Goal: Information Seeking & Learning: Learn about a topic

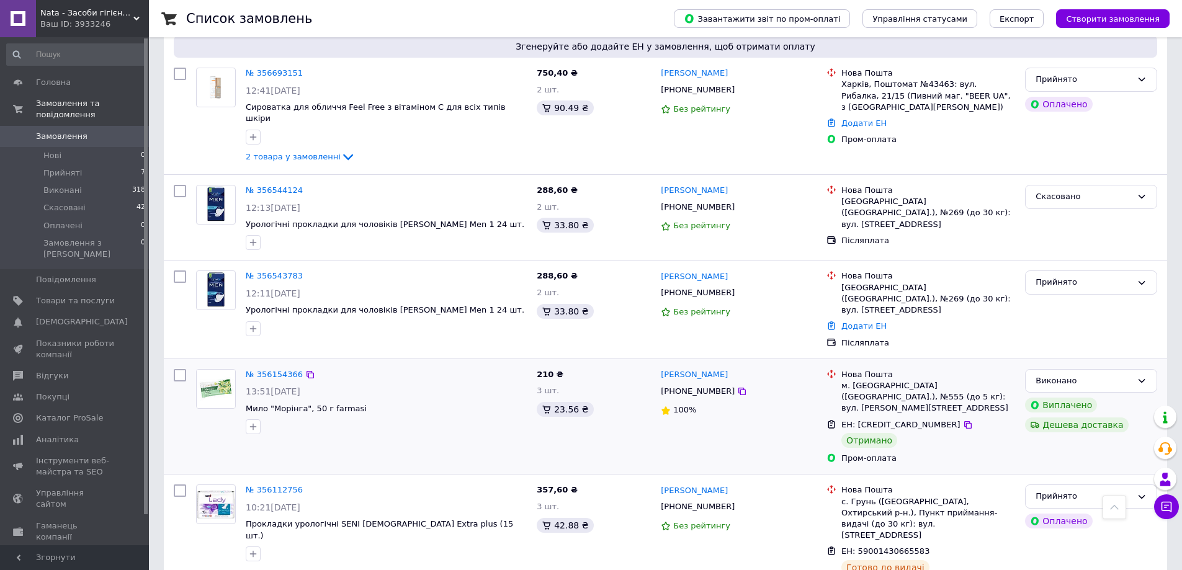
scroll to position [683, 0]
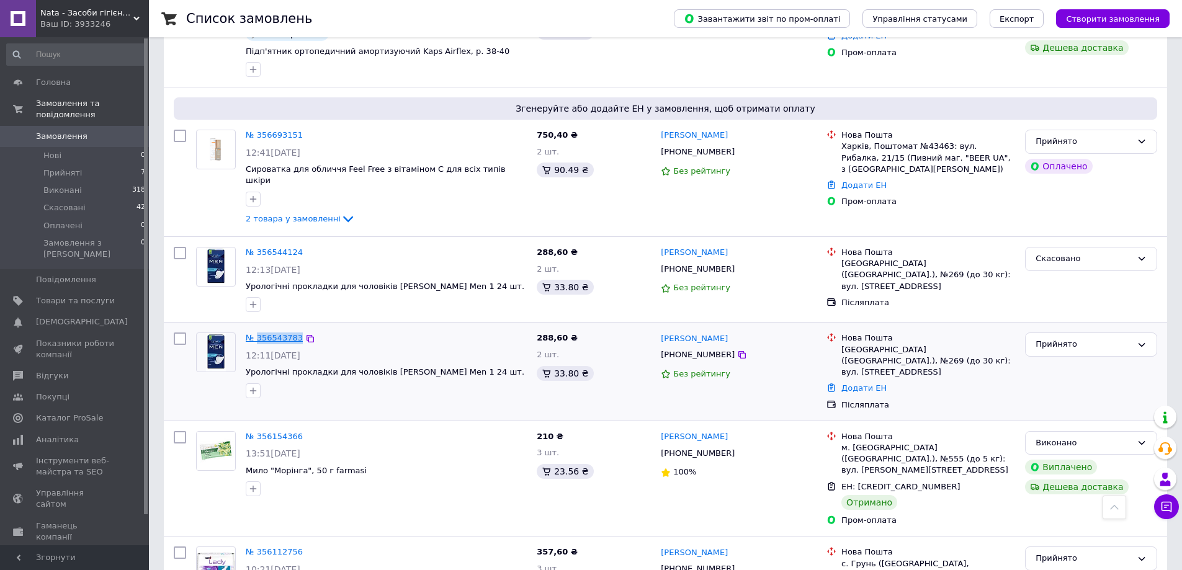
drag, startPoint x: 297, startPoint y: 291, endPoint x: 258, endPoint y: 299, distance: 39.3
click at [258, 328] on div "№ 356543783 12:11[DATE] Урологічні прокладки для чоловіків [PERSON_NAME] Men 1 …" at bounding box center [386, 365] width 291 height 75
copy link "356543783"
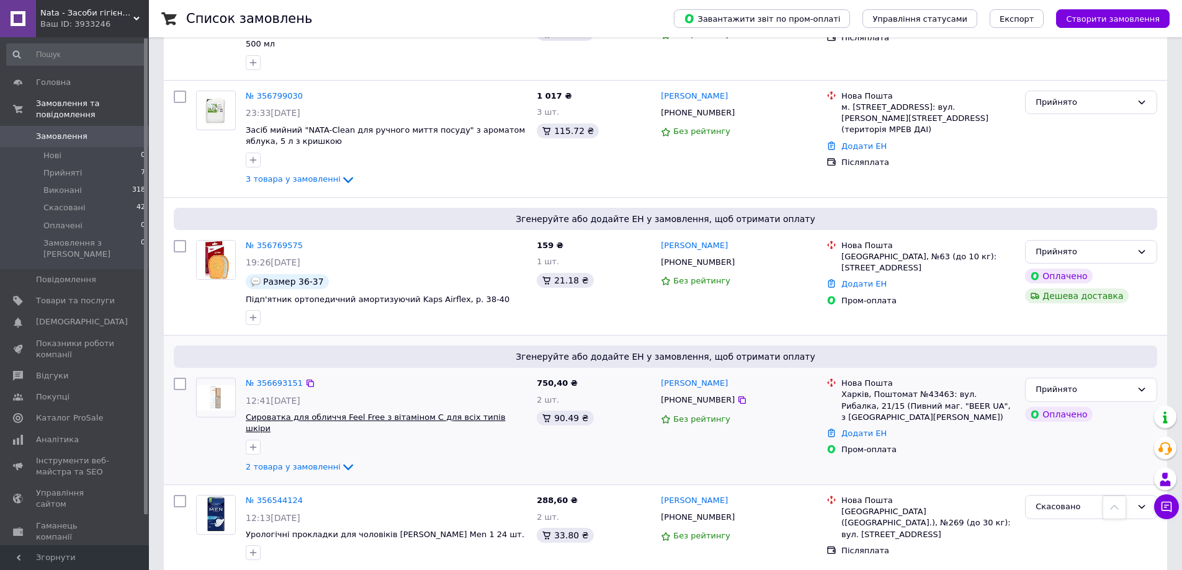
scroll to position [497, 0]
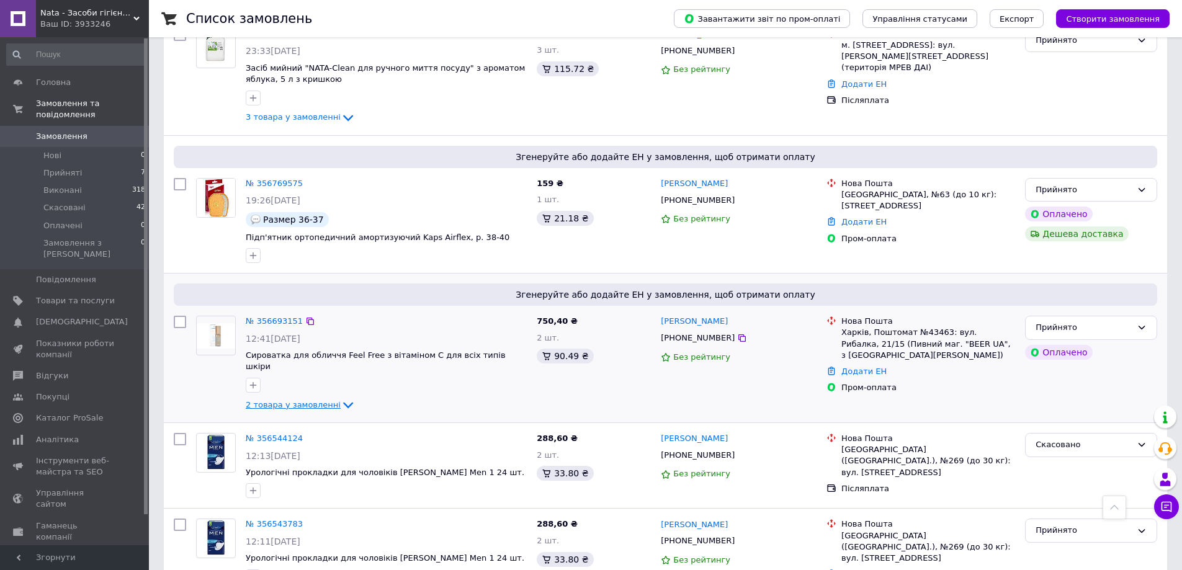
click at [341, 398] on icon at bounding box center [348, 405] width 15 height 15
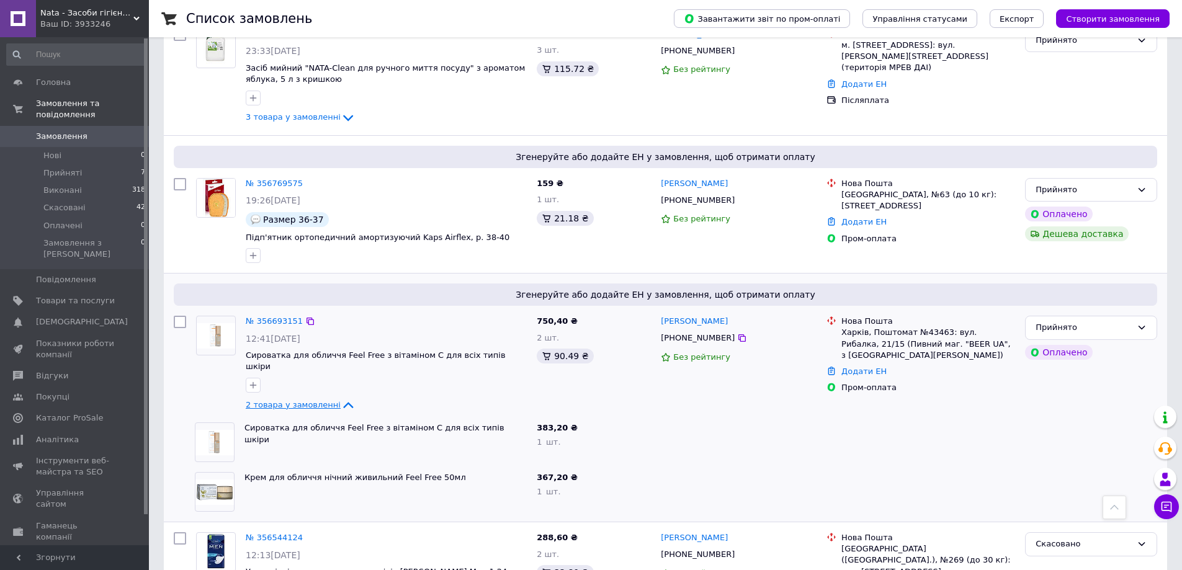
scroll to position [559, 0]
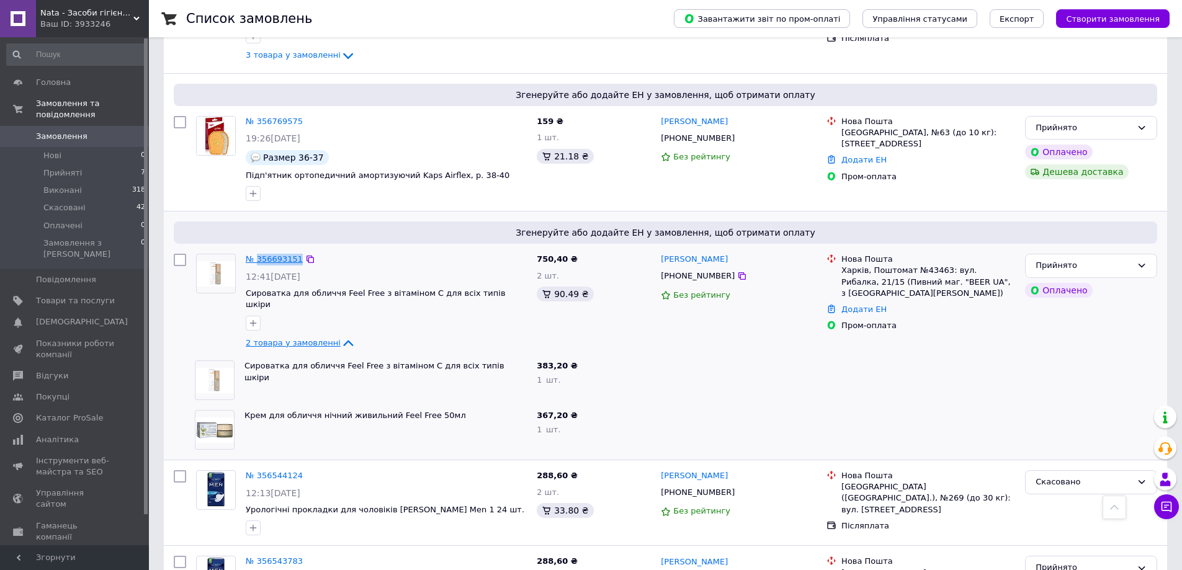
drag, startPoint x: 297, startPoint y: 223, endPoint x: 258, endPoint y: 230, distance: 39.6
click at [258, 249] on div "№ 356693151 12:41[DATE] Сироватка для обличчя Feel Free з вітаміном С для всіх …" at bounding box center [386, 302] width 291 height 107
copy link "356693151"
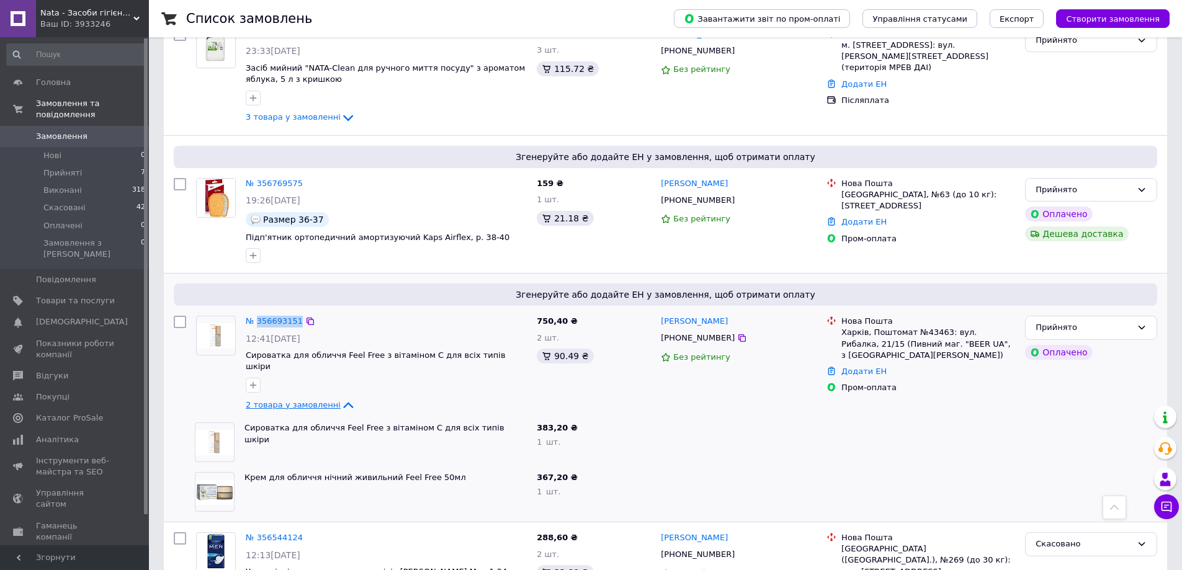
scroll to position [372, 0]
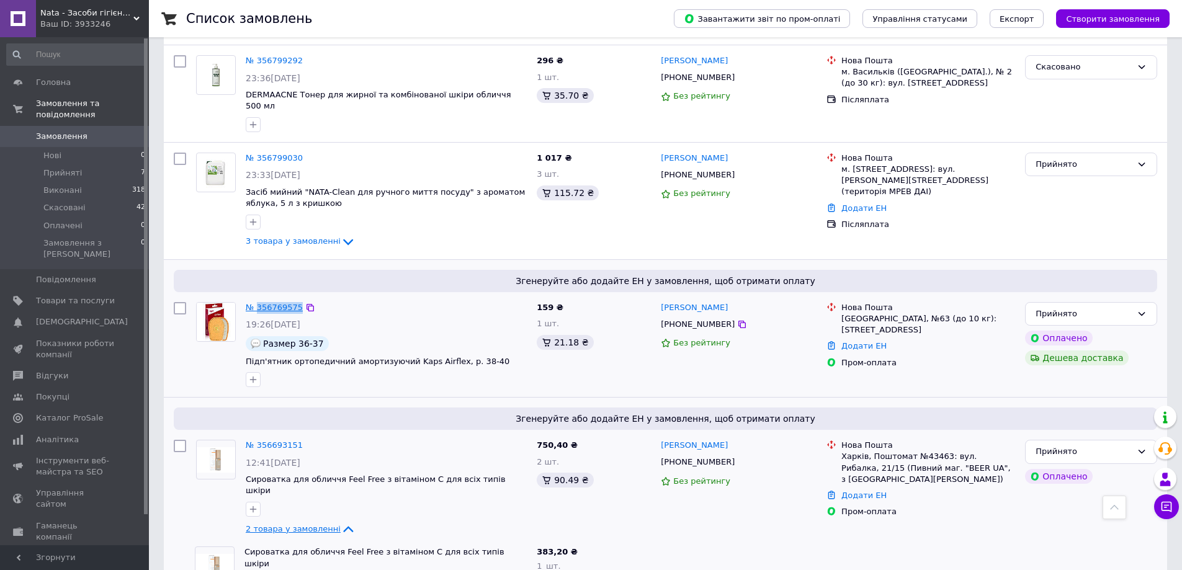
drag, startPoint x: 301, startPoint y: 272, endPoint x: 257, endPoint y: 281, distance: 45.0
click at [257, 297] on div "№ 356769575 19:26[DATE] Размер 36-37 Підп'ятник ортопедичний амортизуючий Kaps …" at bounding box center [386, 344] width 291 height 95
copy div "356769575"
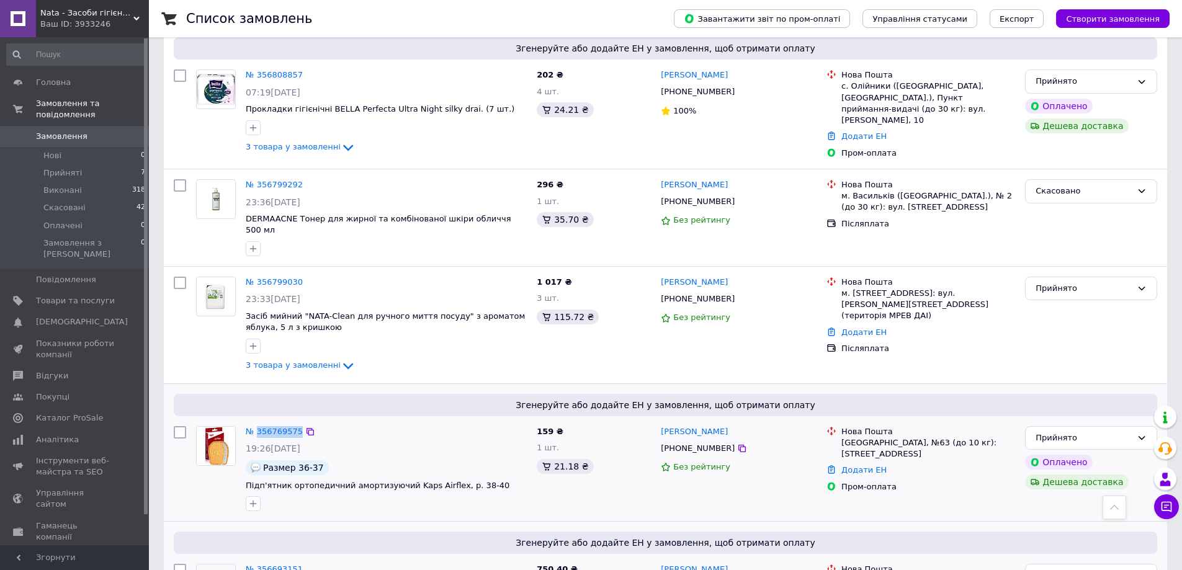
scroll to position [186, 0]
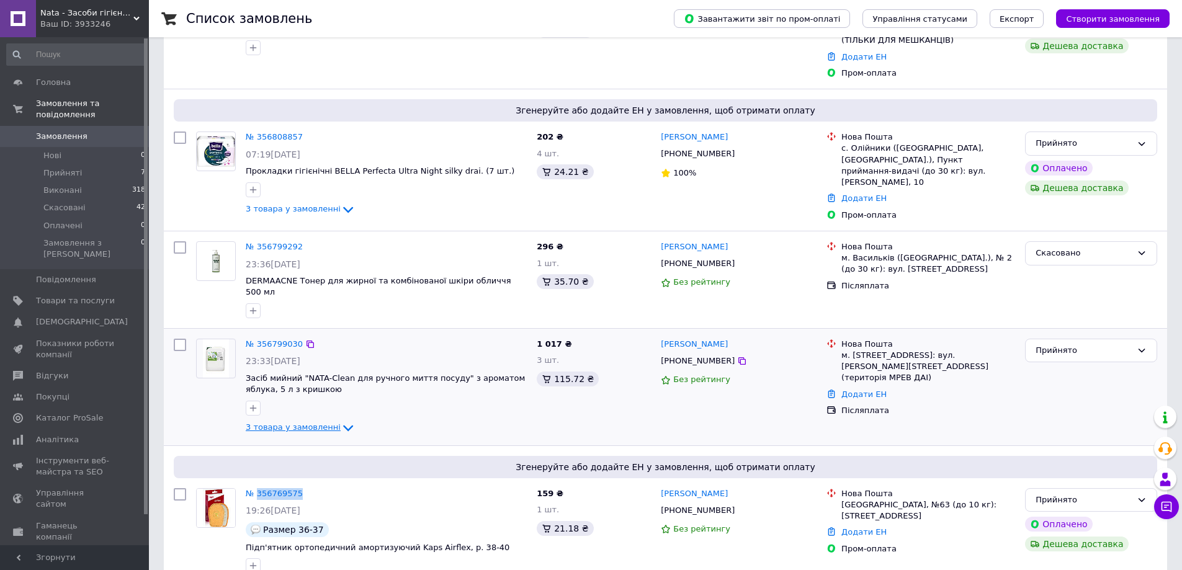
click at [341, 421] on icon at bounding box center [348, 428] width 15 height 15
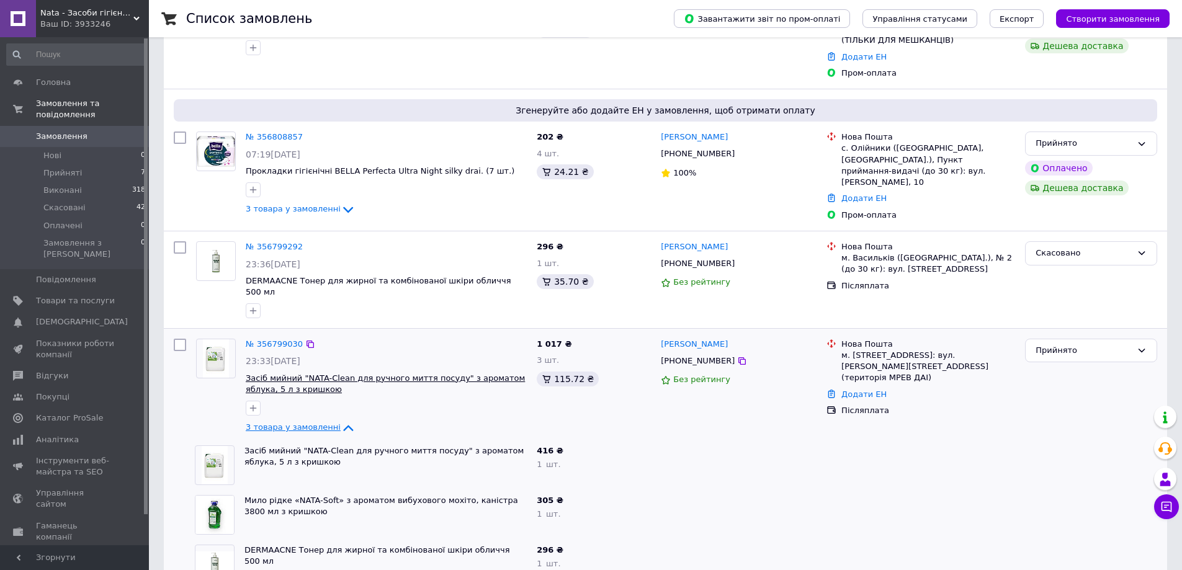
scroll to position [248, 0]
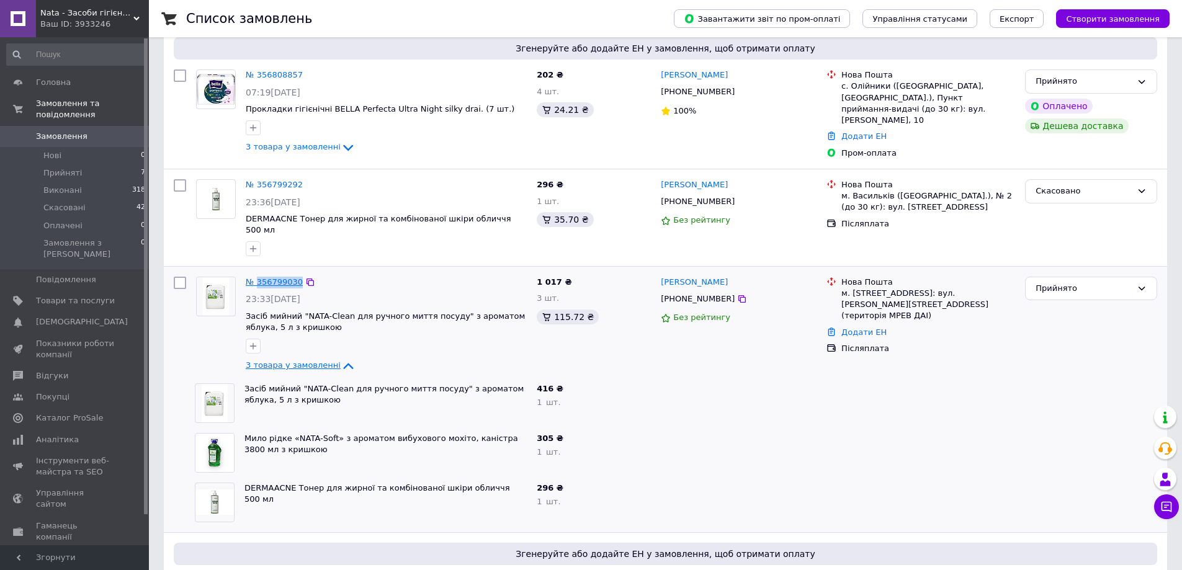
drag, startPoint x: 298, startPoint y: 246, endPoint x: 257, endPoint y: 250, distance: 41.1
click at [257, 272] on div "№ 356799030 23:33[DATE] Засіб мийний "NATA-Clean для ручного миття посуду" з ар…" at bounding box center [386, 325] width 291 height 107
copy link "356799030"
click at [343, 363] on icon at bounding box center [348, 366] width 10 height 6
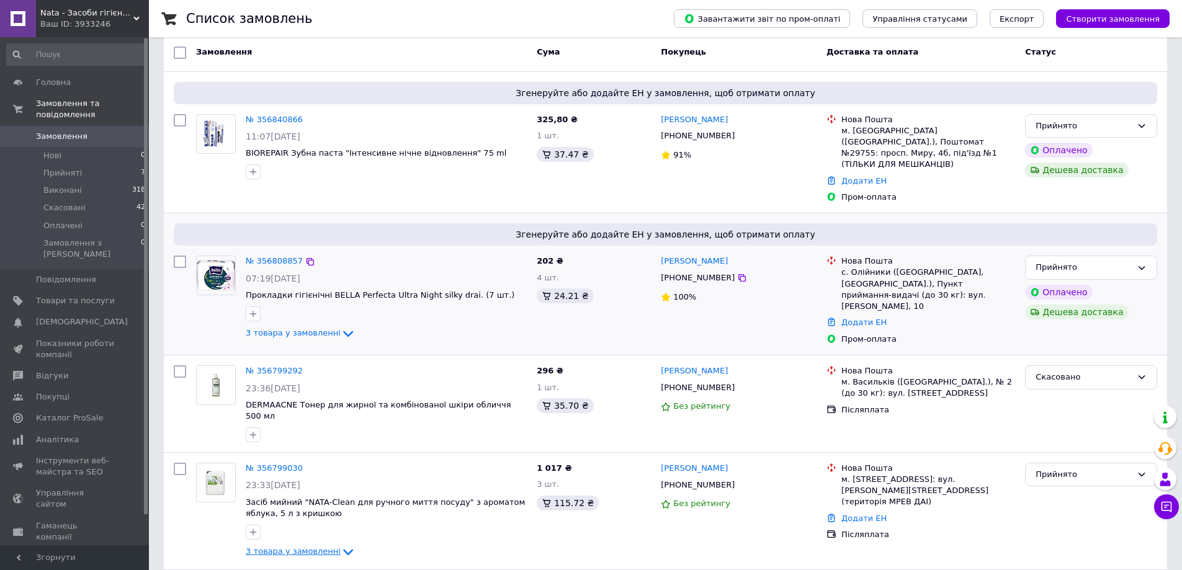
scroll to position [0, 0]
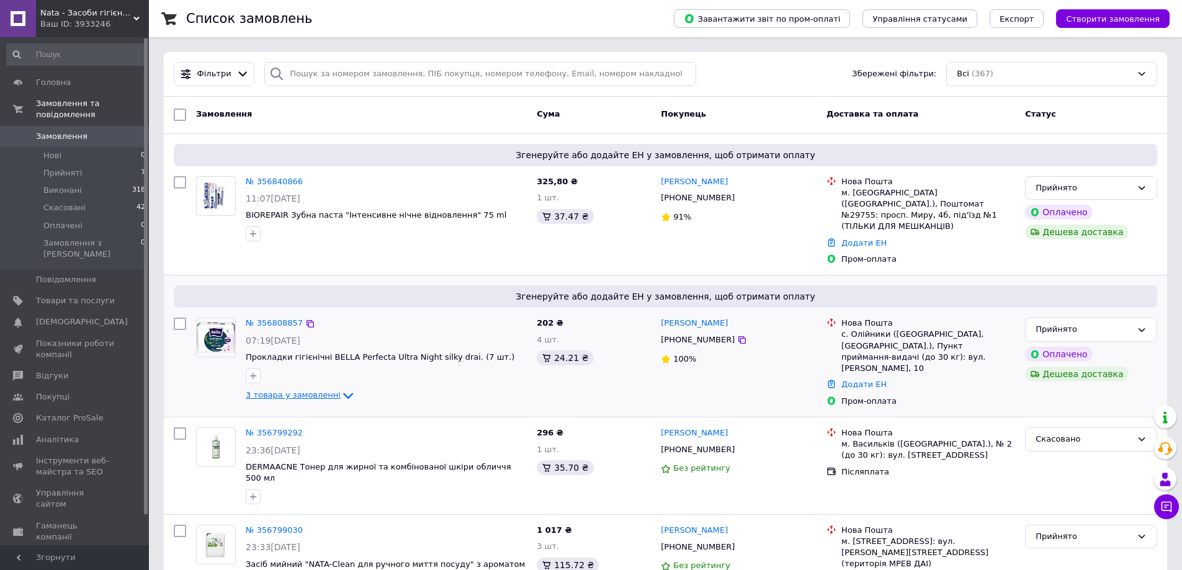
click at [343, 393] on icon at bounding box center [348, 396] width 10 height 6
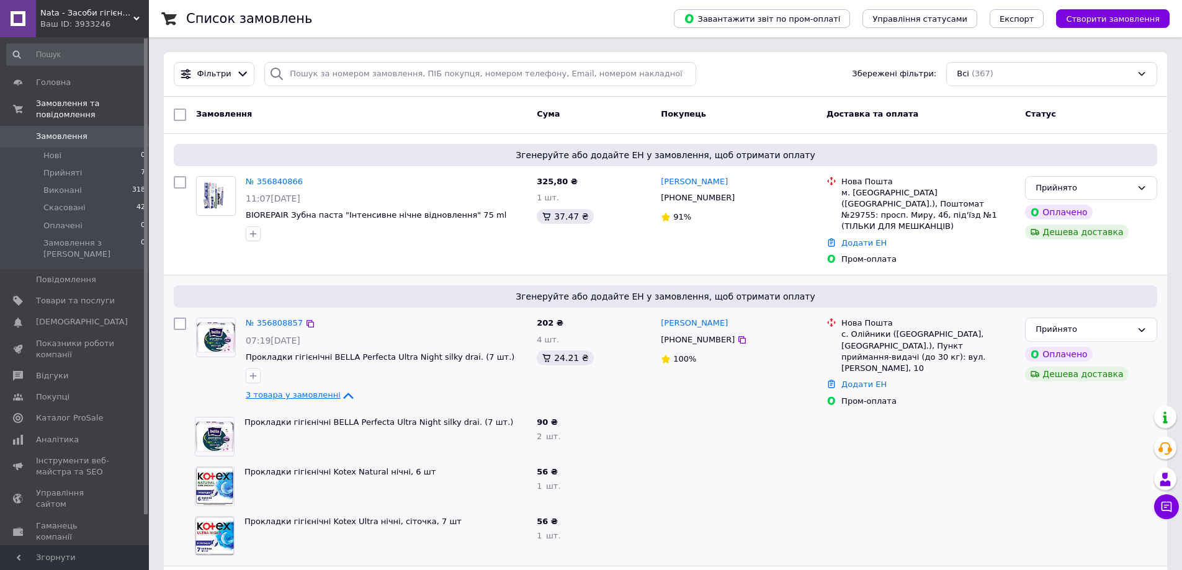
scroll to position [62, 0]
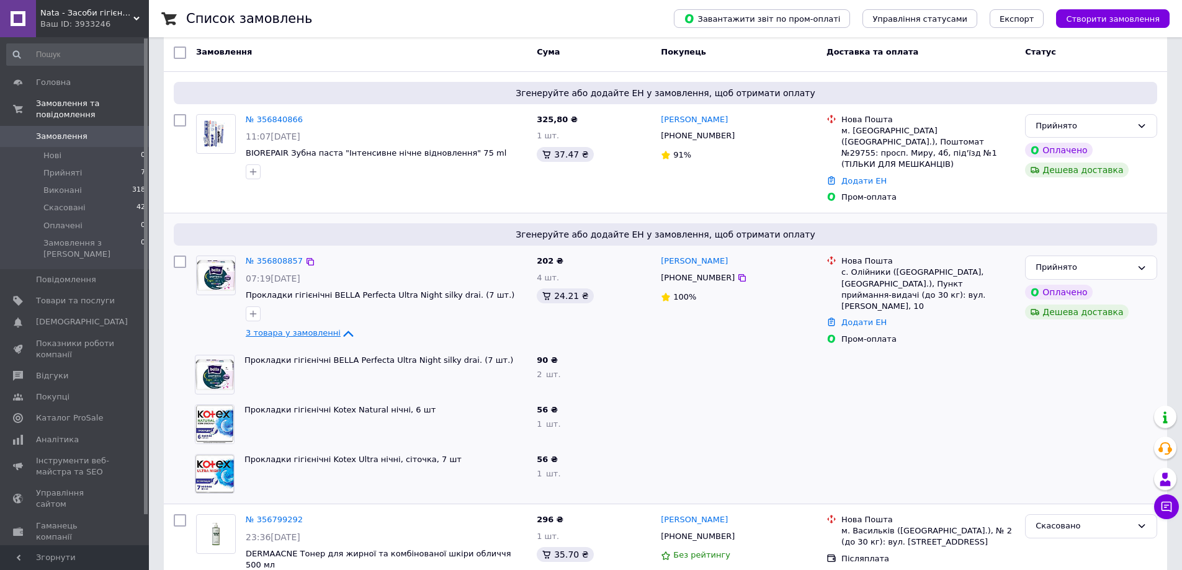
drag, startPoint x: 728, startPoint y: 249, endPoint x: 653, endPoint y: 248, distance: 75.1
click at [653, 251] on div "№ 356808857 07:19[DATE] Прокладки гігієнічні BELLA Perfecta Ultra Night silky d…" at bounding box center [666, 300] width 994 height 99
click at [770, 254] on div "[PERSON_NAME]" at bounding box center [739, 261] width 158 height 14
drag, startPoint x: 762, startPoint y: 254, endPoint x: 655, endPoint y: 250, distance: 106.2
click at [655, 251] on div "№ 356808857 07:19[DATE] Прокладки гігієнічні BELLA Perfecta Ultra Night silky d…" at bounding box center [666, 300] width 994 height 99
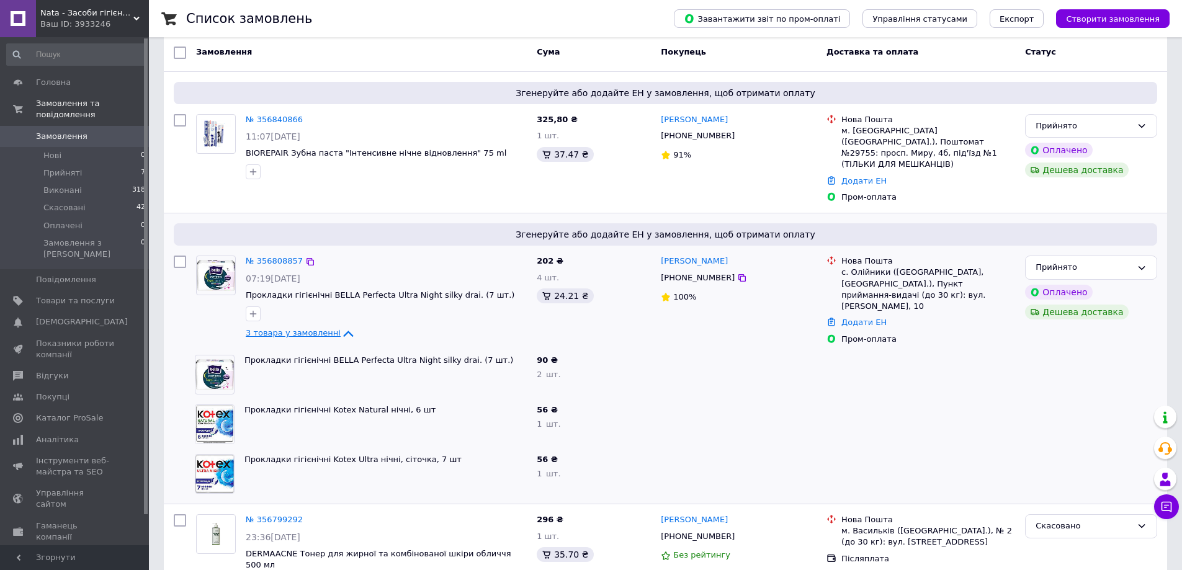
click at [750, 254] on div "[PERSON_NAME]" at bounding box center [739, 261] width 158 height 14
drag, startPoint x: 741, startPoint y: 246, endPoint x: 663, endPoint y: 250, distance: 78.3
click at [663, 254] on div "[PERSON_NAME]" at bounding box center [739, 261] width 158 height 14
copy link "[PERSON_NAME]"
drag, startPoint x: 297, startPoint y: 243, endPoint x: 258, endPoint y: 251, distance: 39.8
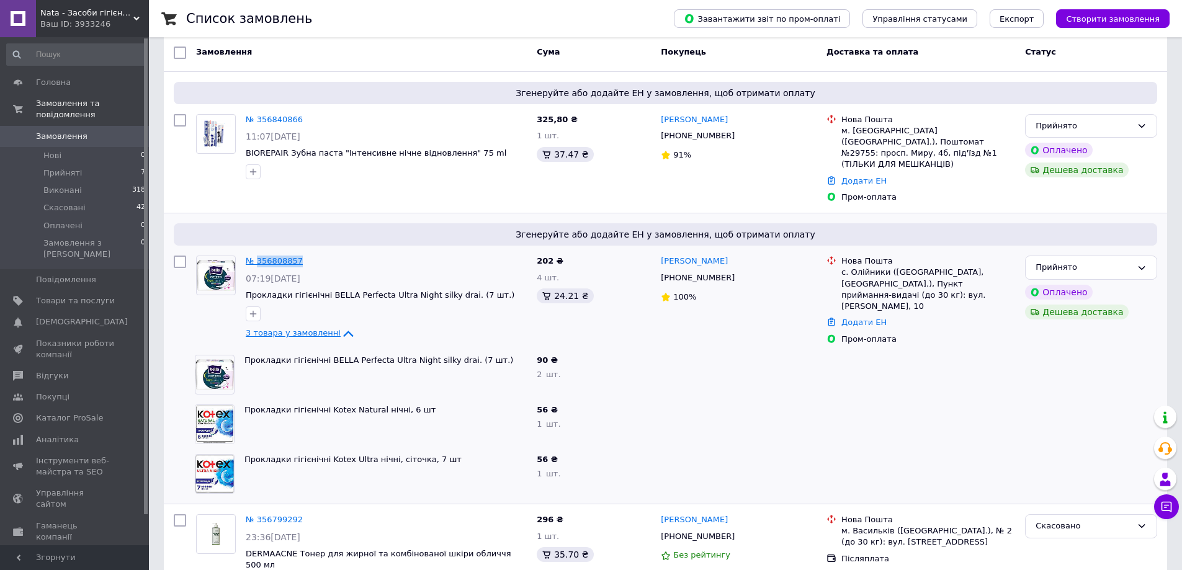
click at [258, 254] on div "№ 356808857" at bounding box center [275, 261] width 60 height 14
copy link "356808857"
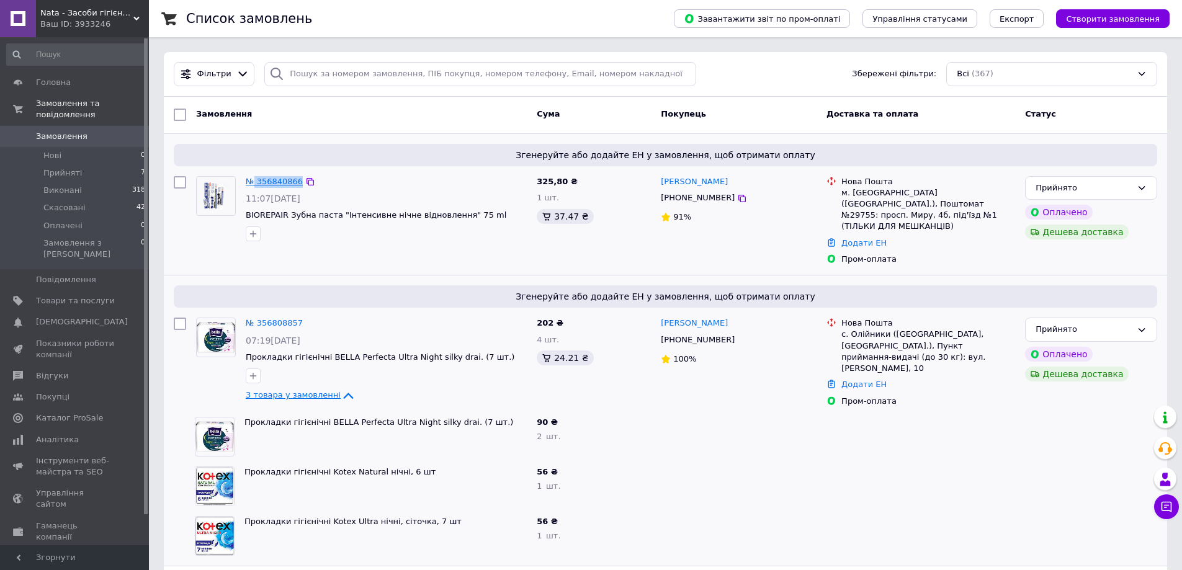
drag, startPoint x: 298, startPoint y: 171, endPoint x: 256, endPoint y: 179, distance: 43.1
click at [256, 179] on div "№ 356840866 11:07[DATE] BIOREPAIR Зубна паста "Інтенсивне нічне відновлення" 75…" at bounding box center [386, 208] width 291 height 75
copy link "356840866"
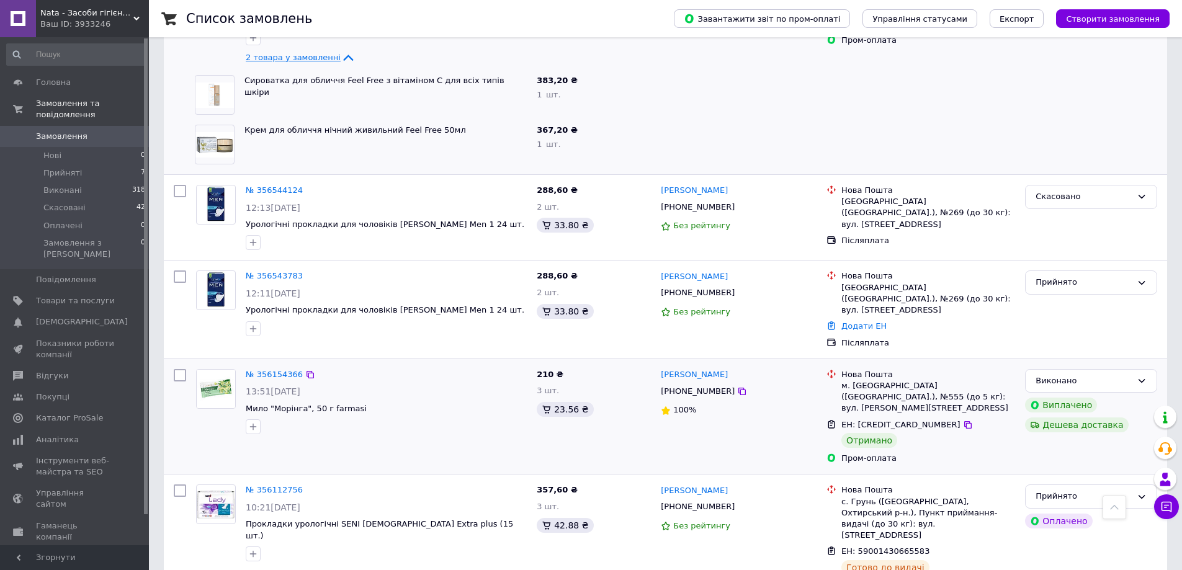
scroll to position [931, 0]
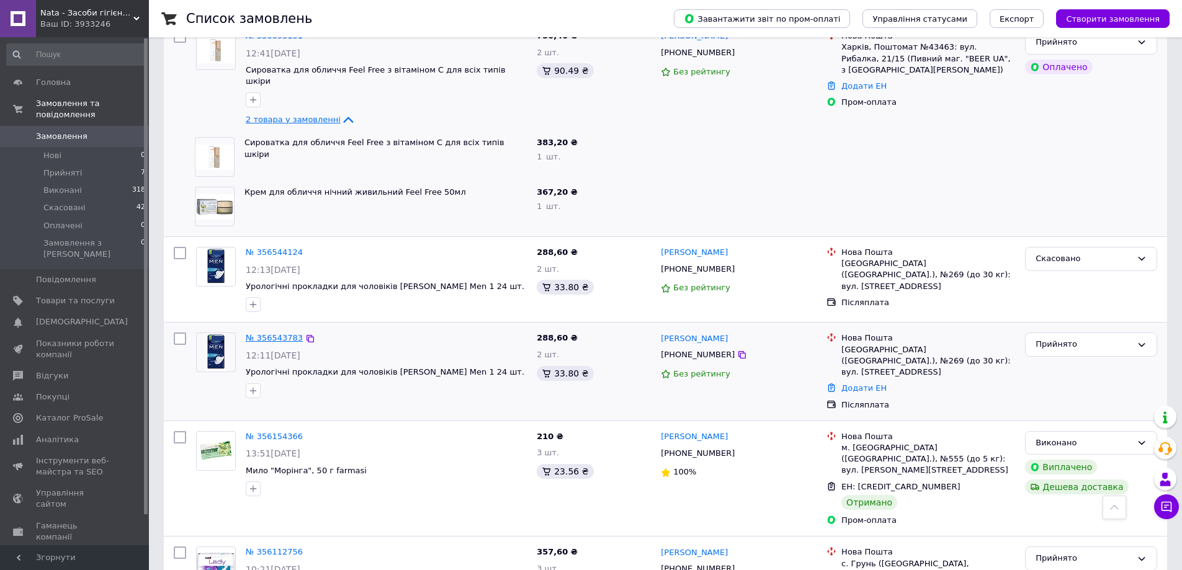
drag, startPoint x: 299, startPoint y: 295, endPoint x: 251, endPoint y: 302, distance: 49.0
click at [251, 331] on div "№ 356543783" at bounding box center [387, 338] width 284 height 14
drag, startPoint x: 292, startPoint y: 288, endPoint x: 251, endPoint y: 294, distance: 40.7
click at [251, 323] on div "№ 356543783 12:11[DATE] Урологічні прокладки для чоловіків [PERSON_NAME] Men 1 …" at bounding box center [666, 372] width 1004 height 98
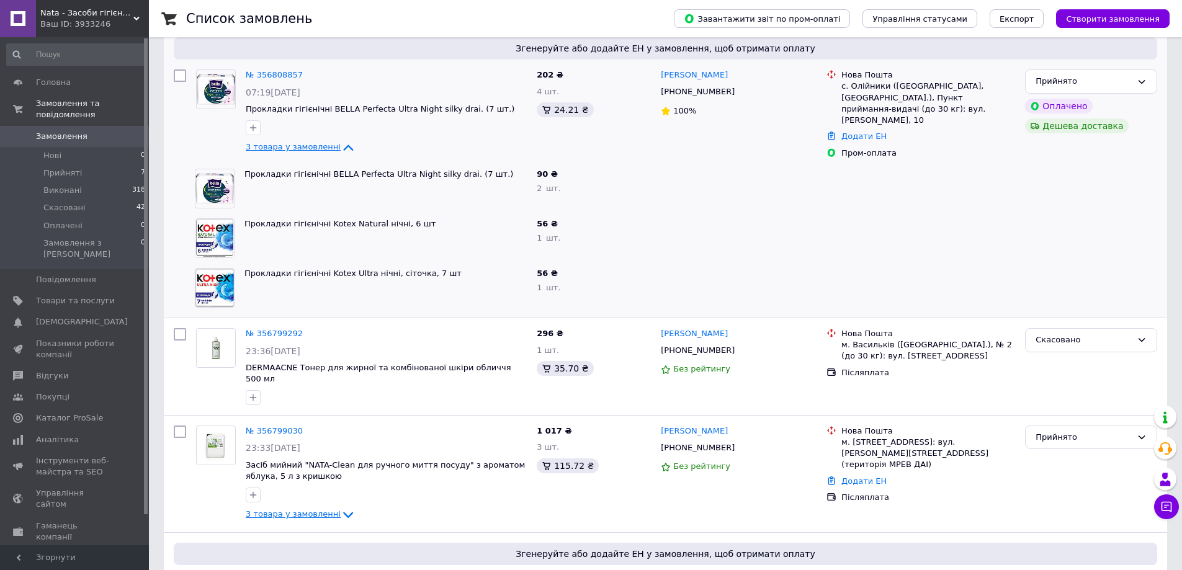
scroll to position [0, 0]
